Goal: Task Accomplishment & Management: Use online tool/utility

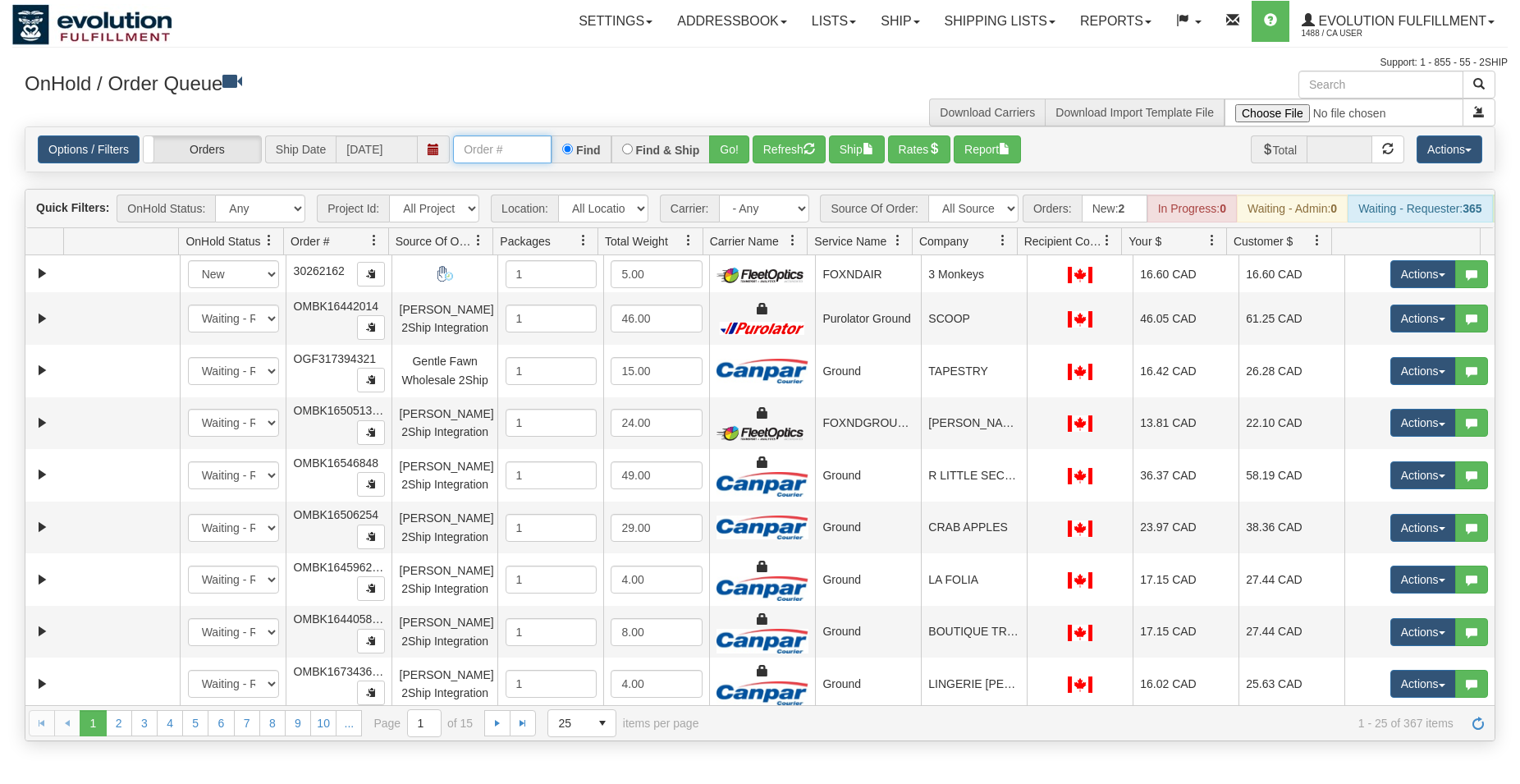
click at [495, 147] on input "text" at bounding box center [502, 149] width 98 height 28
click at [490, 137] on input "text" at bounding box center [502, 149] width 98 height 28
type input "27126"
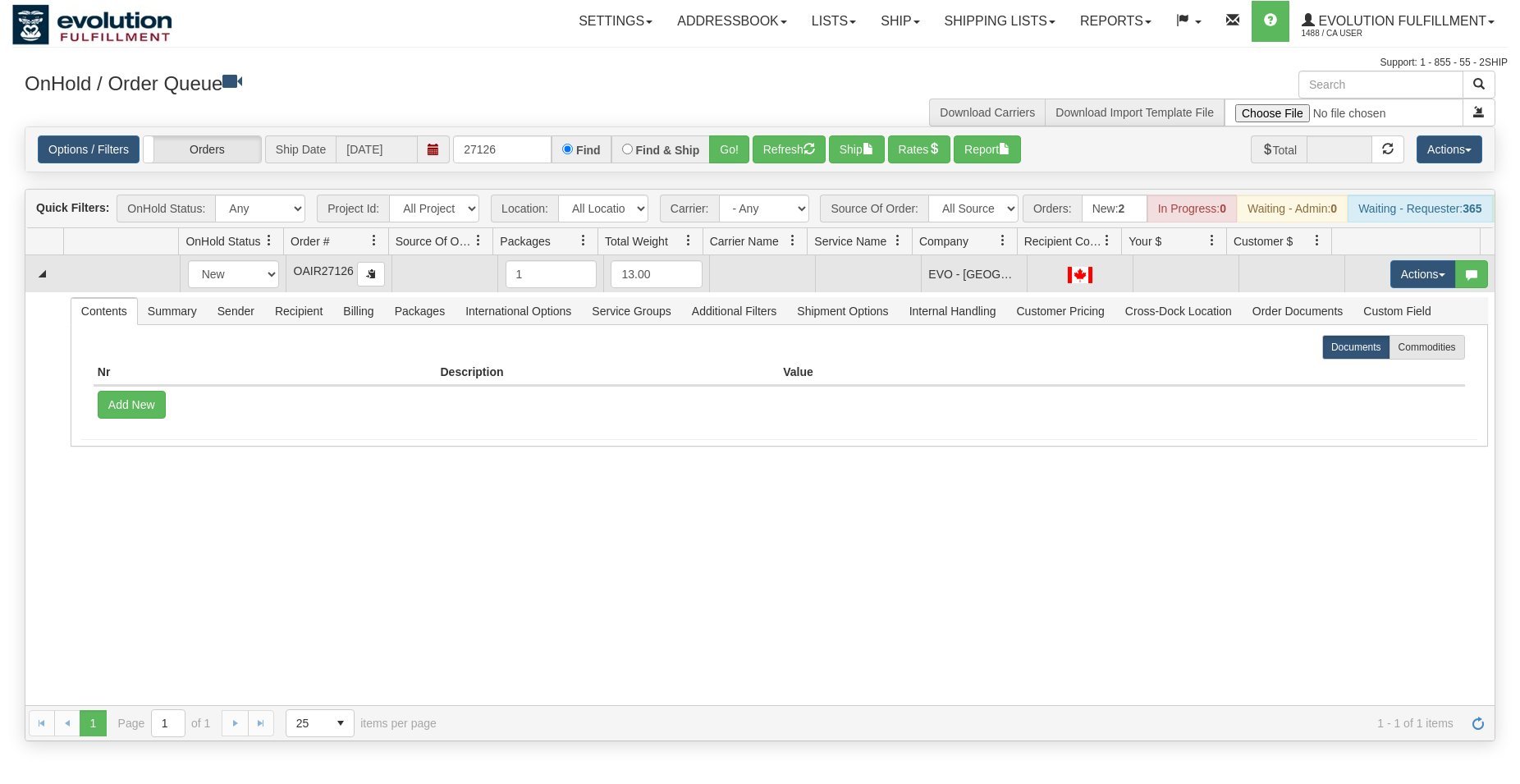
click at [869, 293] on td at bounding box center [868, 274] width 106 height 37
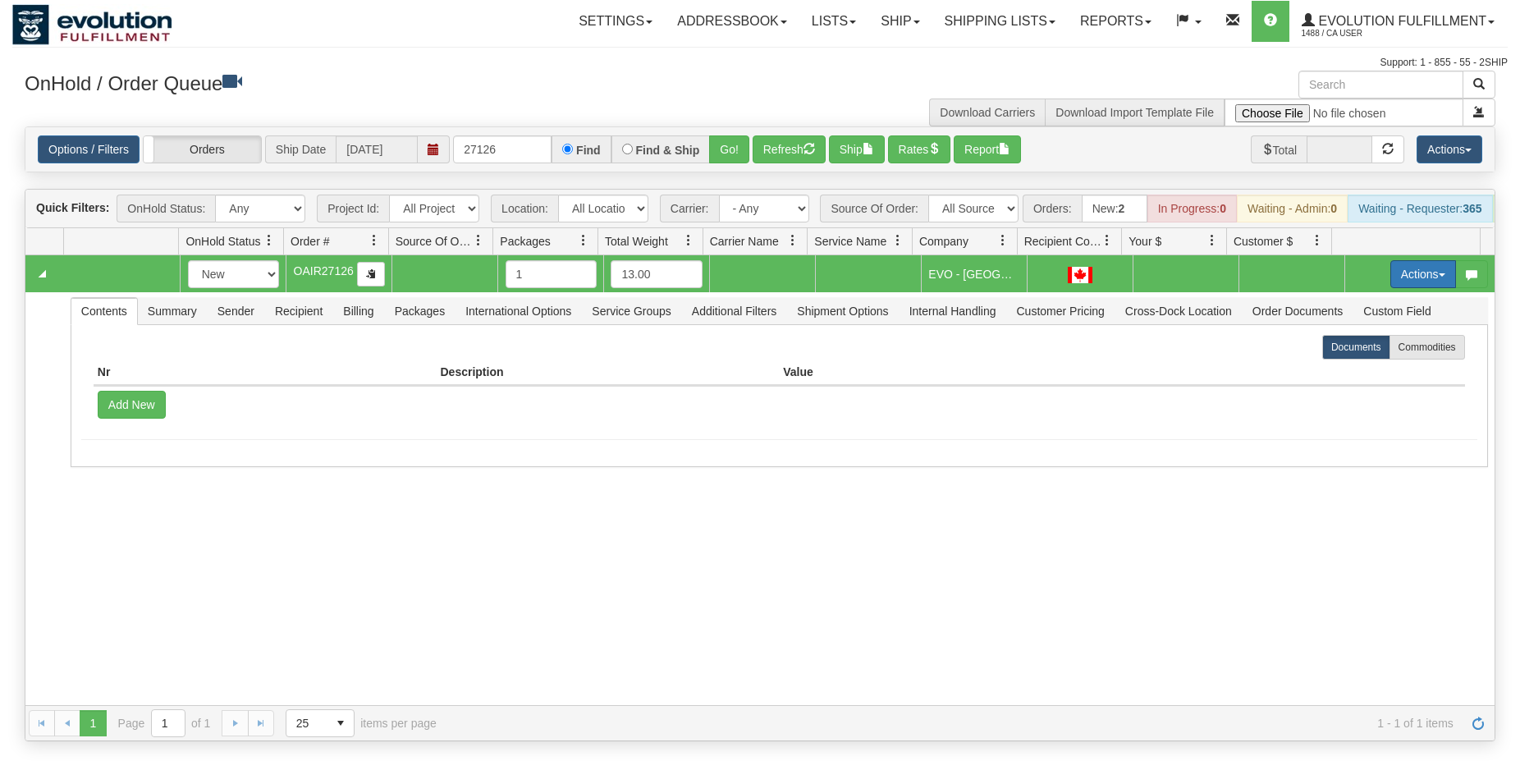
click at [1393, 288] on button "Actions" at bounding box center [1424, 274] width 65 height 28
click at [1360, 355] on span "Rate All Services" at bounding box center [1389, 348] width 98 height 13
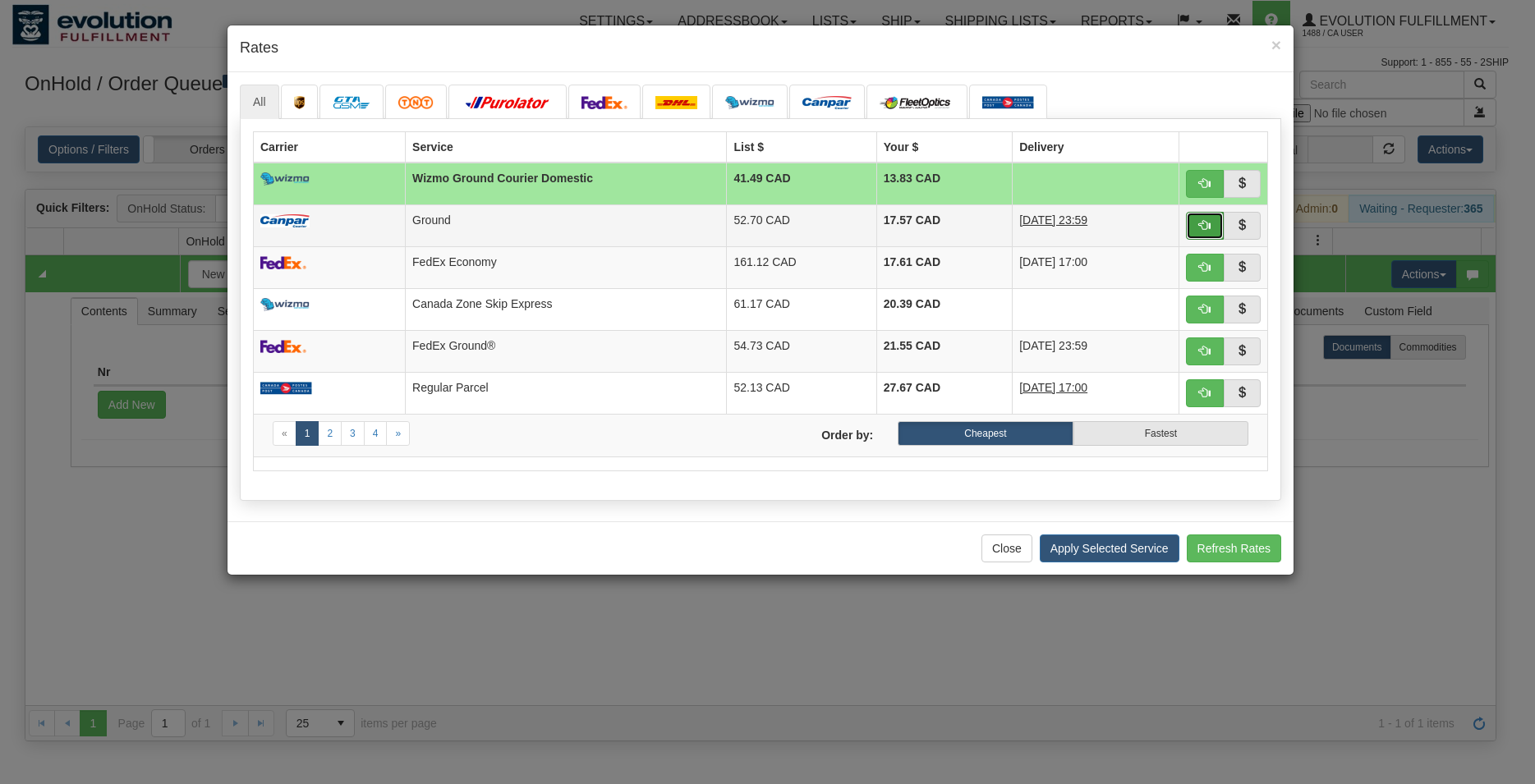
click at [1203, 228] on span "button" at bounding box center [1204, 225] width 11 height 11
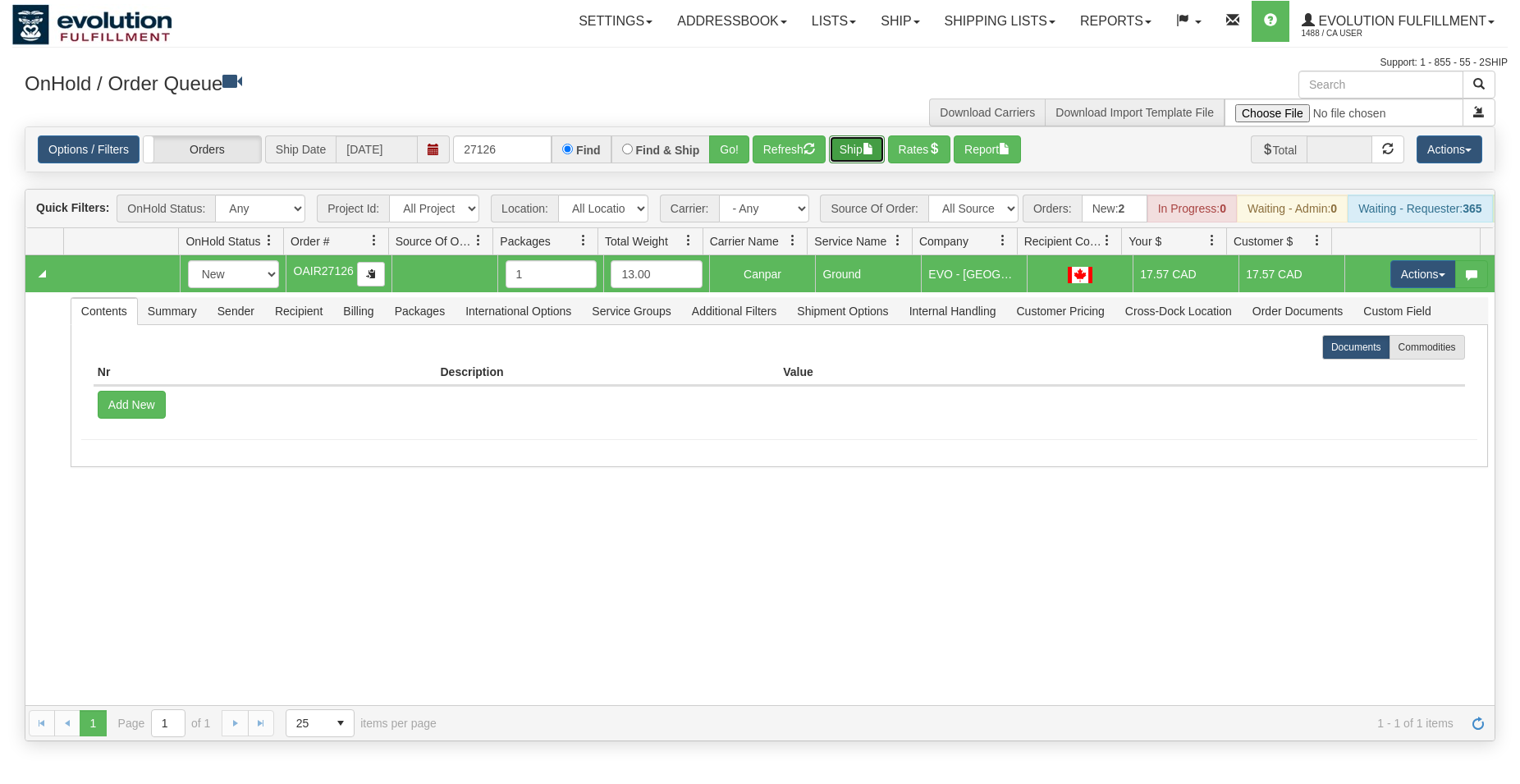
click at [869, 153] on button "Ship" at bounding box center [856, 149] width 56 height 28
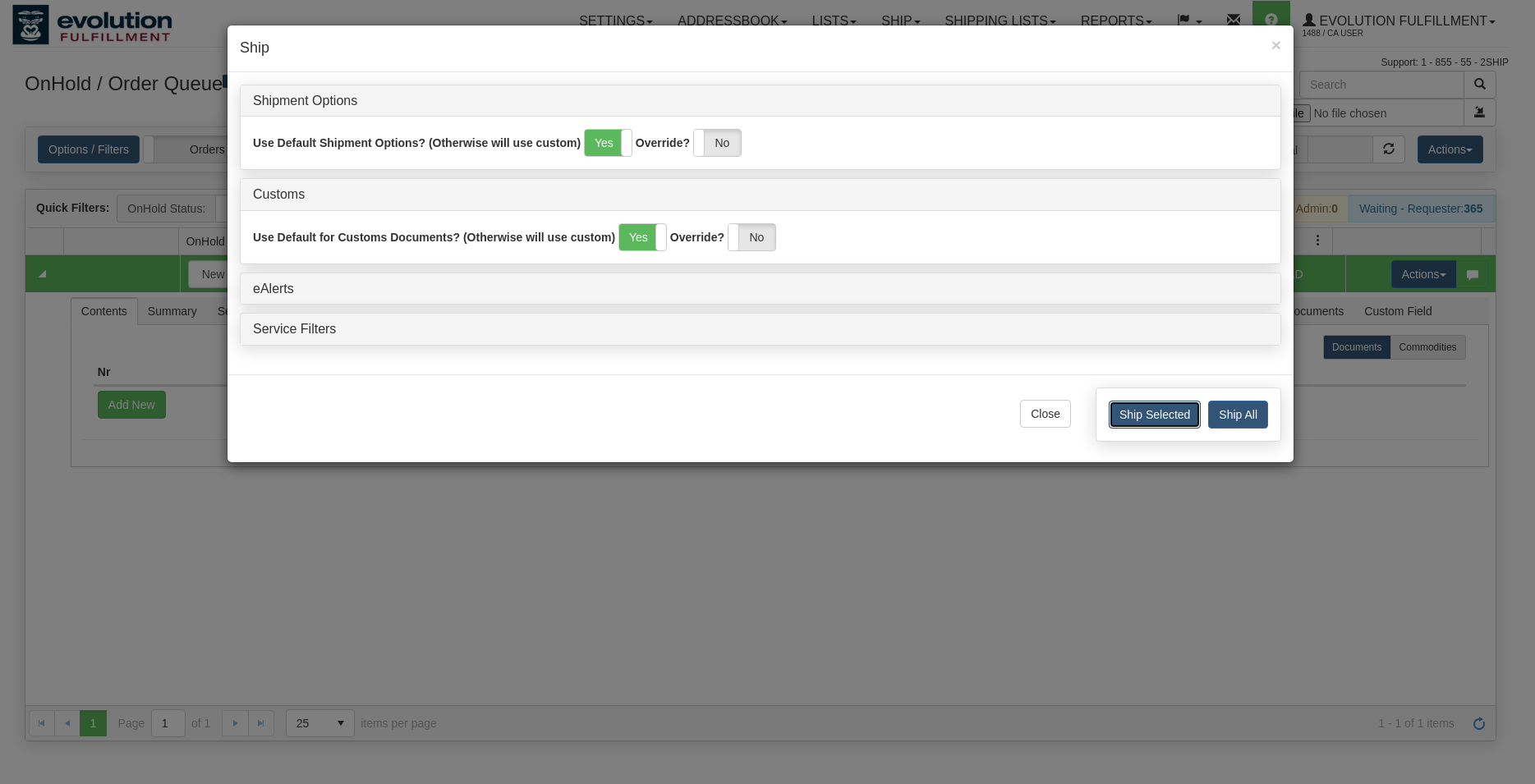
click at [1131, 413] on button "Ship Selected" at bounding box center [1154, 414] width 92 height 28
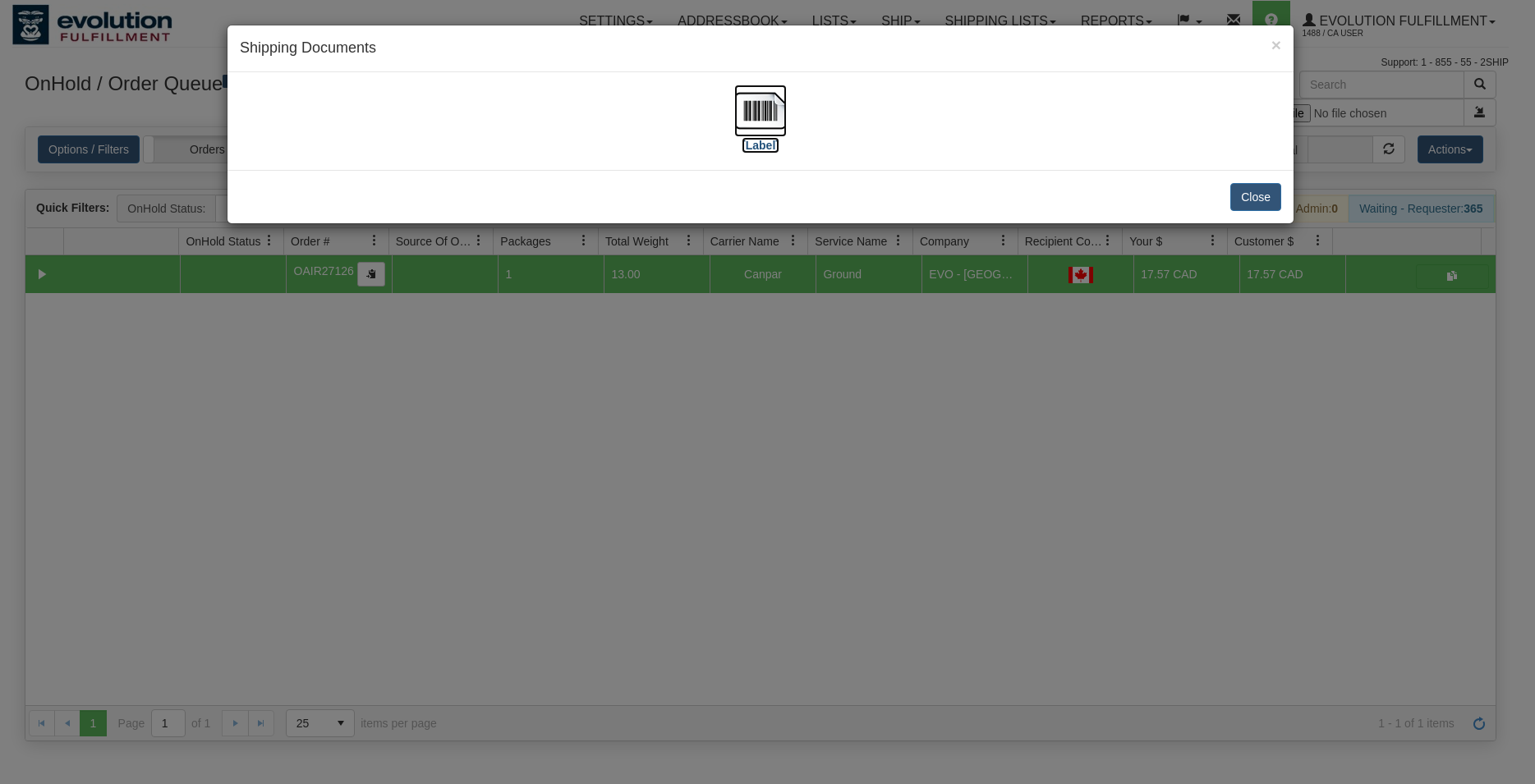
click at [779, 103] on img at bounding box center [760, 110] width 53 height 52
click at [1232, 202] on button "Close" at bounding box center [1255, 197] width 51 height 28
